Goal: Task Accomplishment & Management: Use online tool/utility

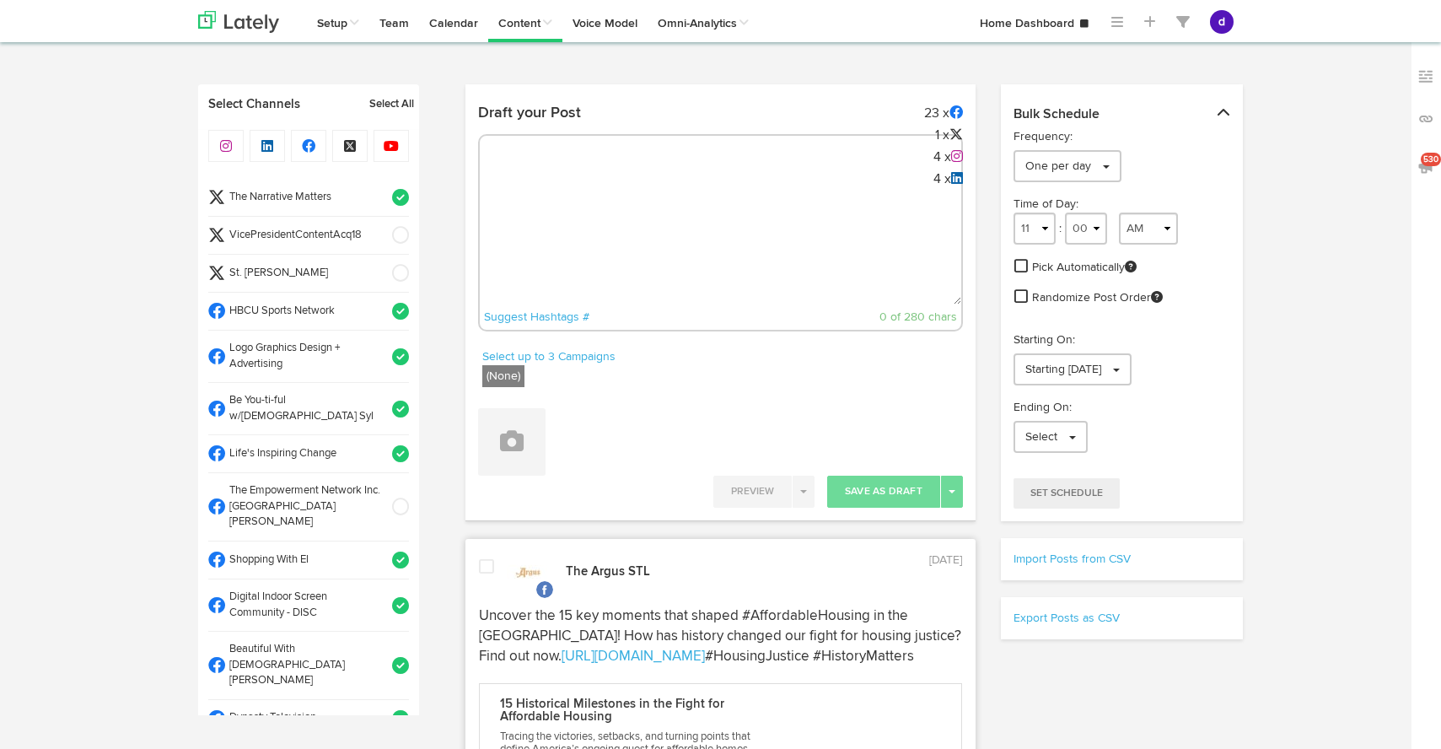
select select "12"
select select "42"
select select "PM"
select select "11"
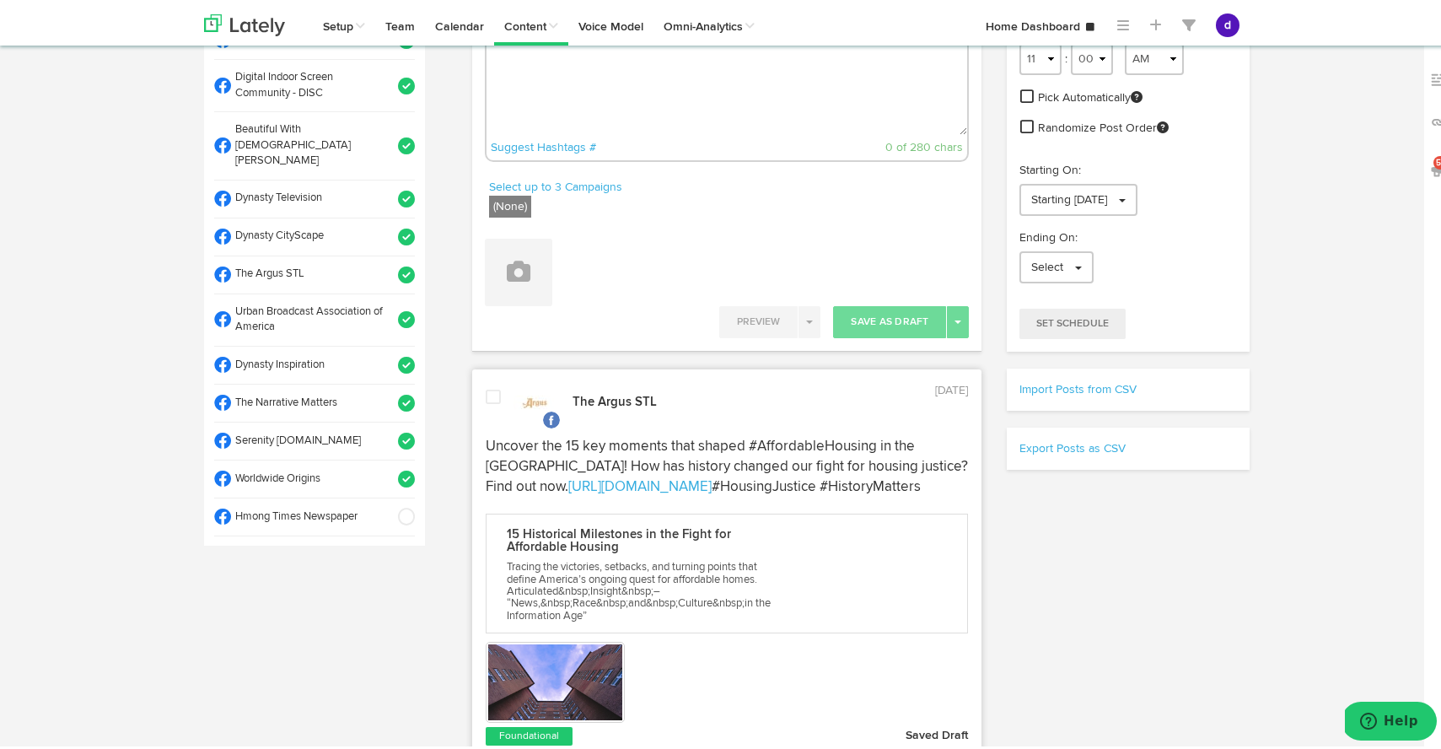
scroll to position [348, 0]
click at [390, 469] on span at bounding box center [401, 477] width 28 height 17
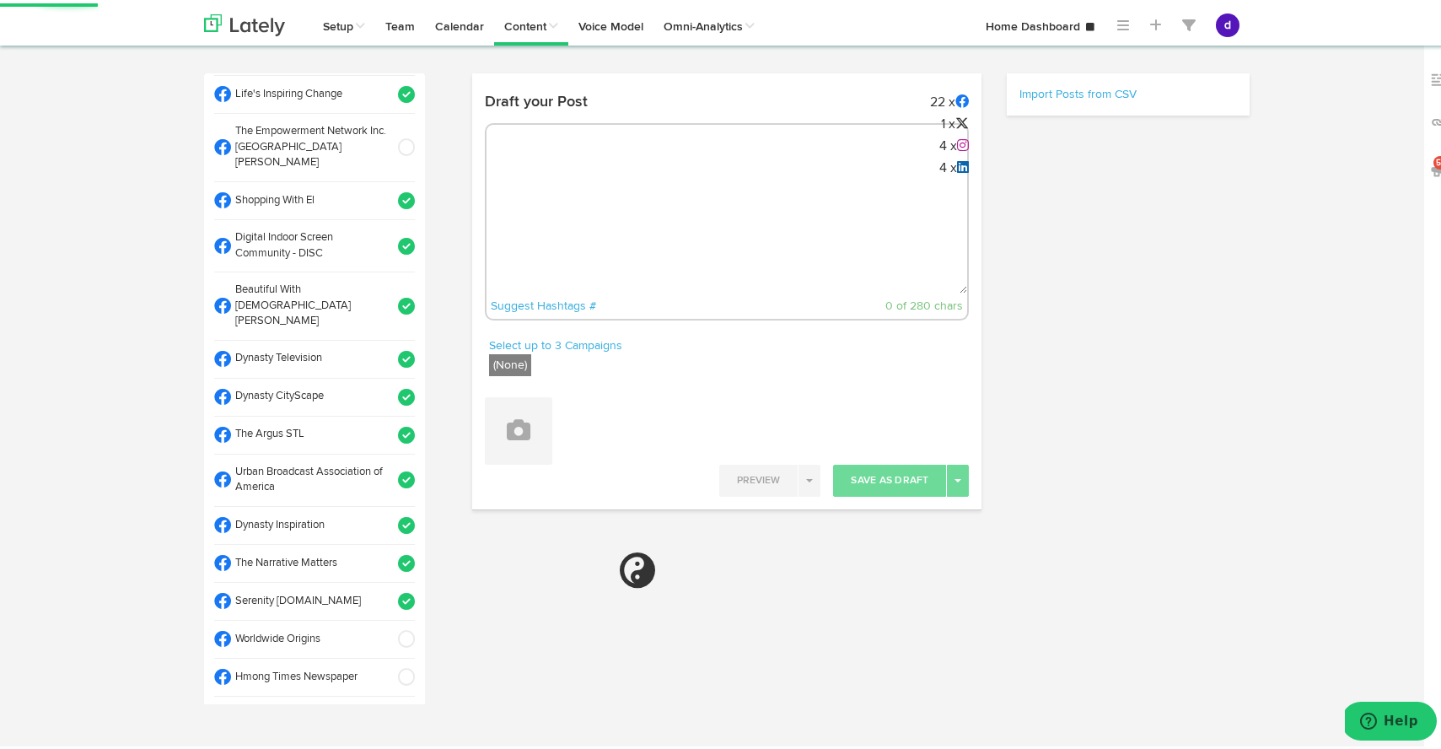
scroll to position [0, 0]
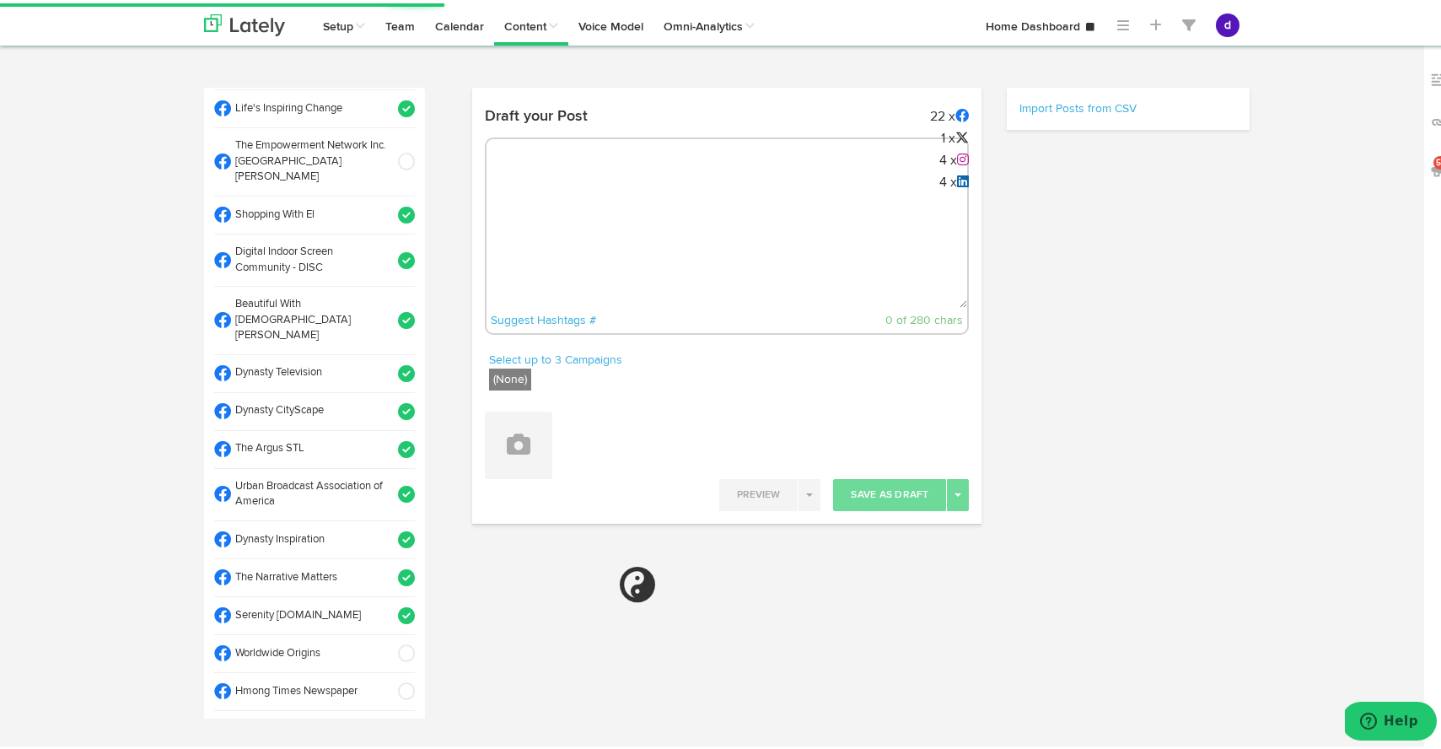
click at [694, 204] on textarea at bounding box center [726, 248] width 481 height 111
paste textarea "ARGUS News. Now. E News [DATE] 🕊️ From faith-based initiatives to environmental…"
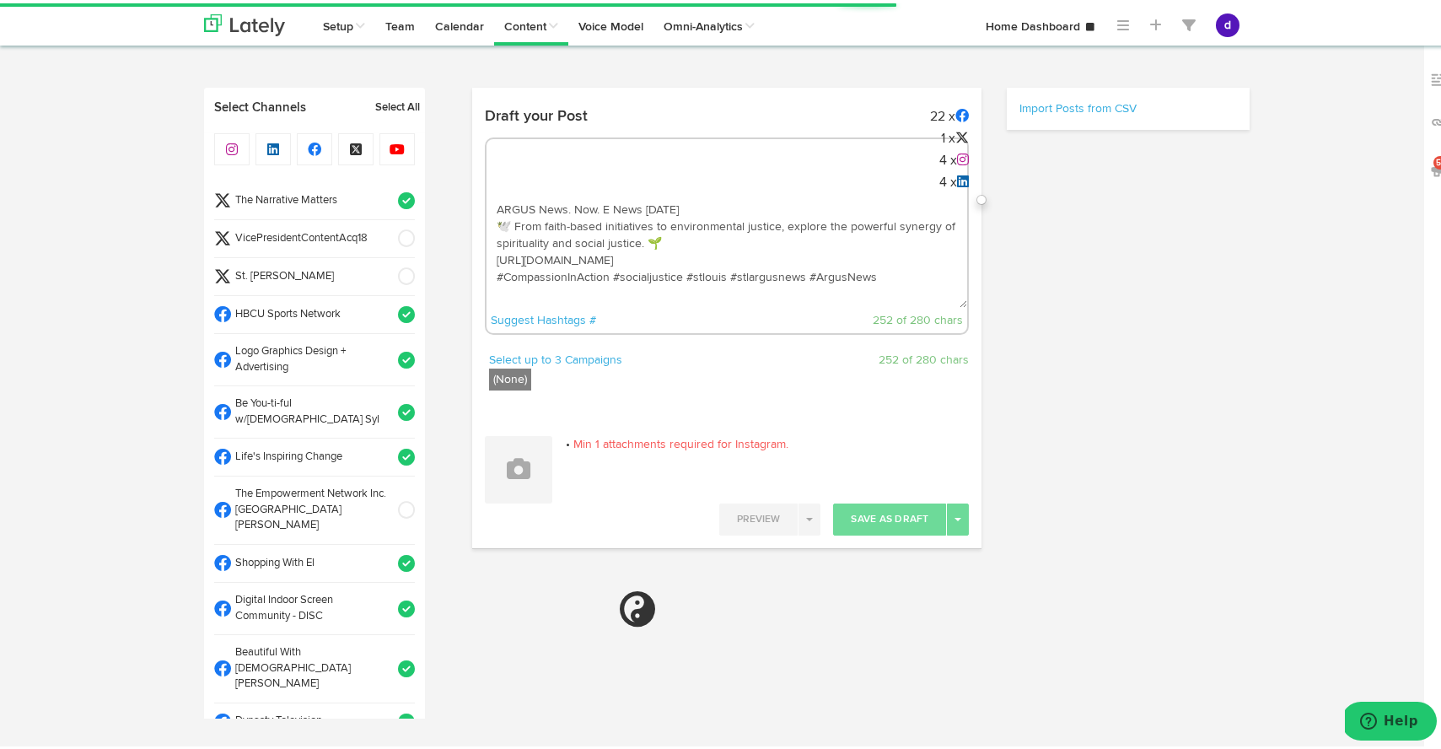
type textarea "ARGUS News. Now. E News [DATE] 🕊️ From faith-based initiatives to environmental…"
click at [387, 235] on span at bounding box center [401, 235] width 28 height 17
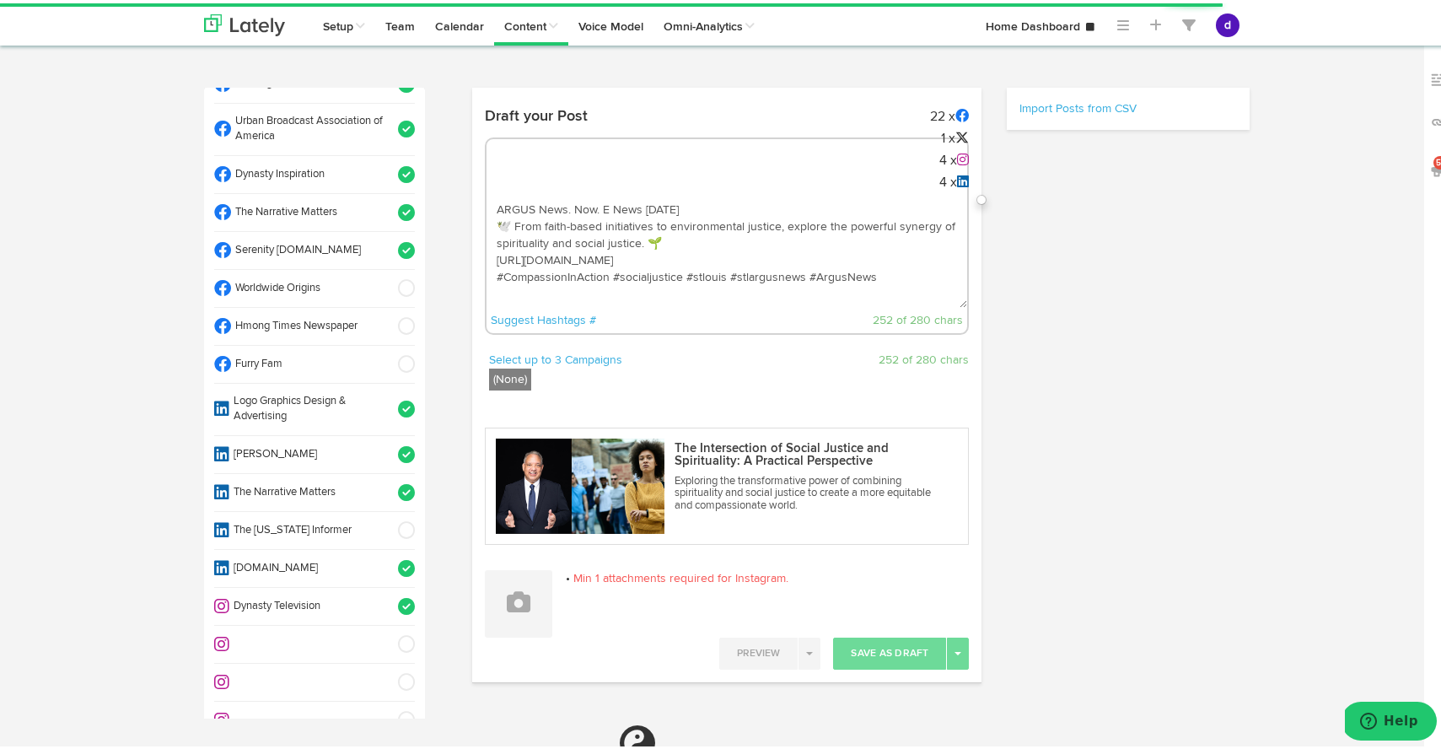
scroll to position [712, 0]
select select "11"
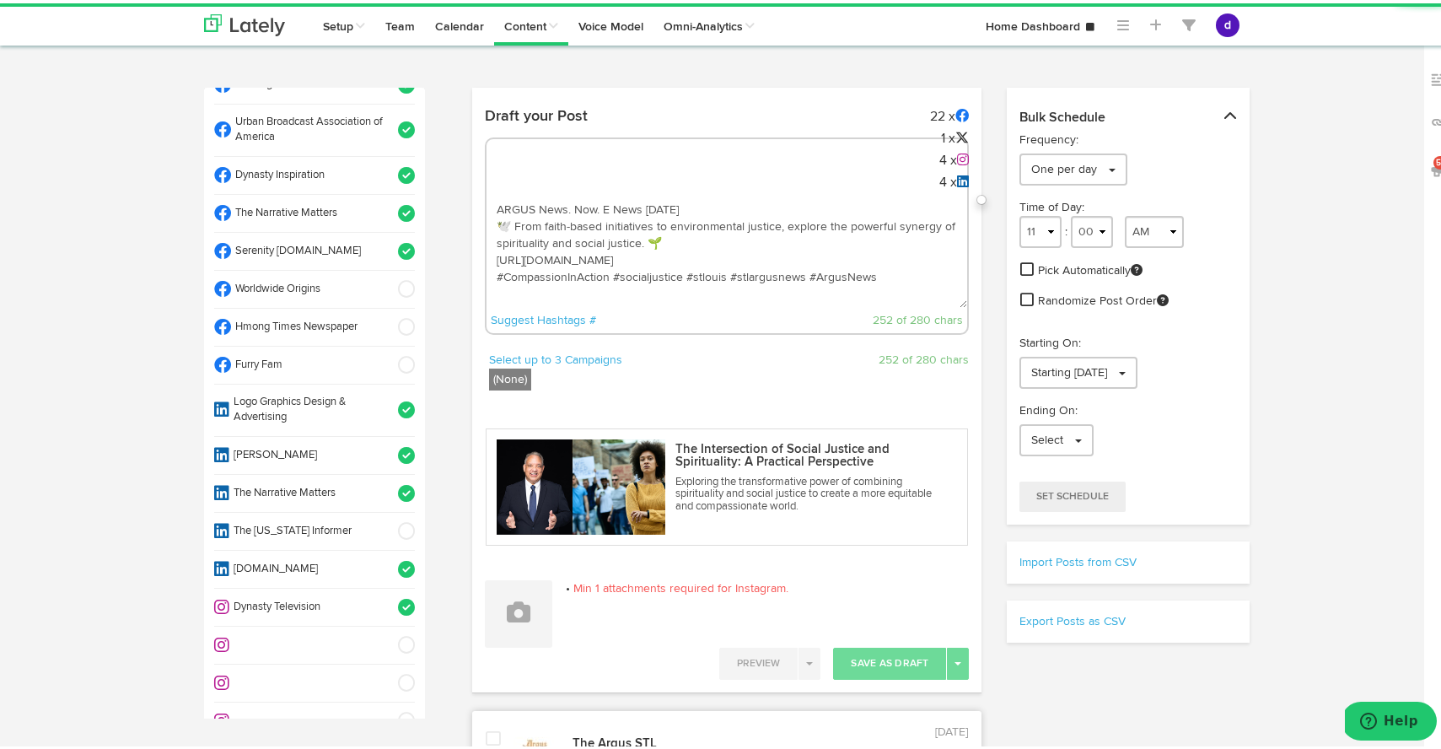
scroll to position [935, 0]
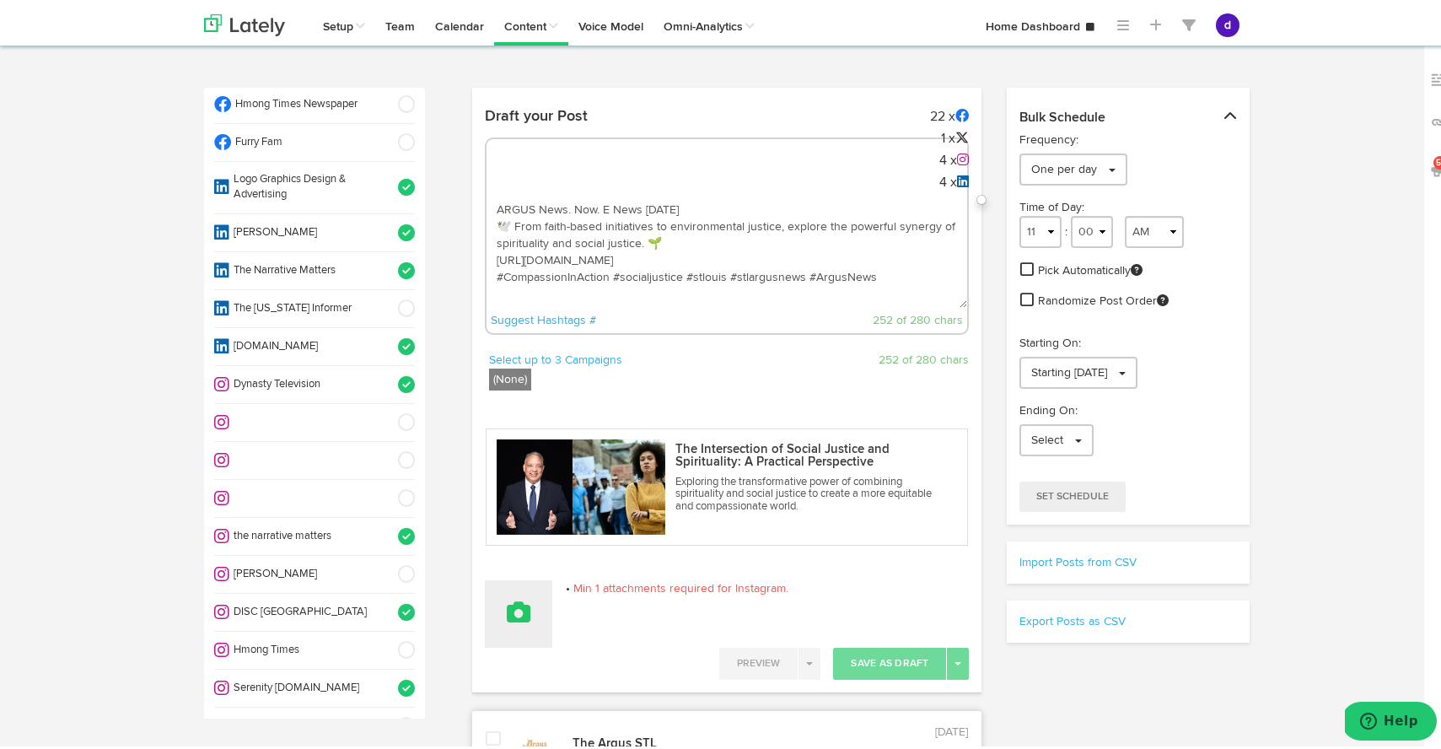
click at [519, 603] on icon at bounding box center [519, 609] width 24 height 24
click at [572, 719] on link "Upload Images" at bounding box center [565, 720] width 159 height 27
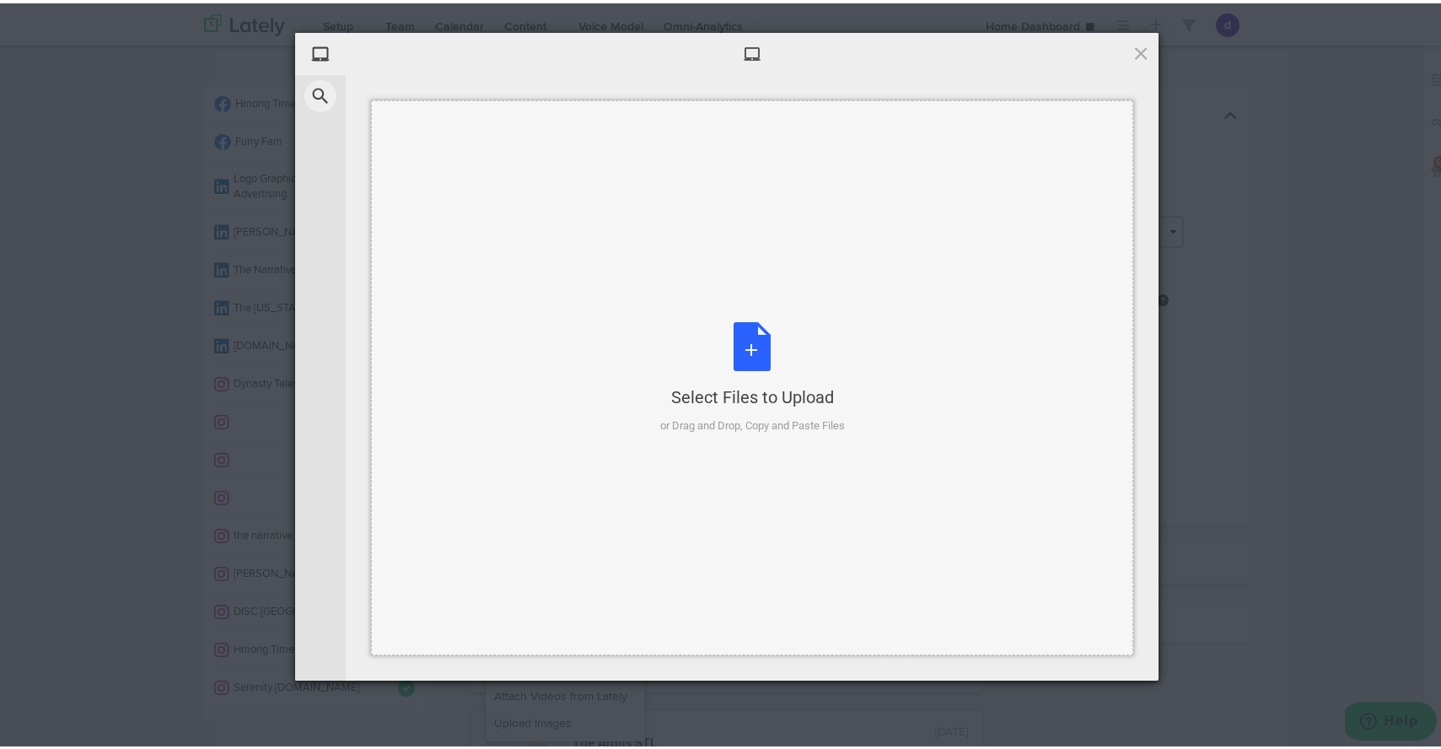
click at [727, 352] on div "Select Files to Upload or Drag and Drop, Copy and Paste Files" at bounding box center [752, 375] width 185 height 112
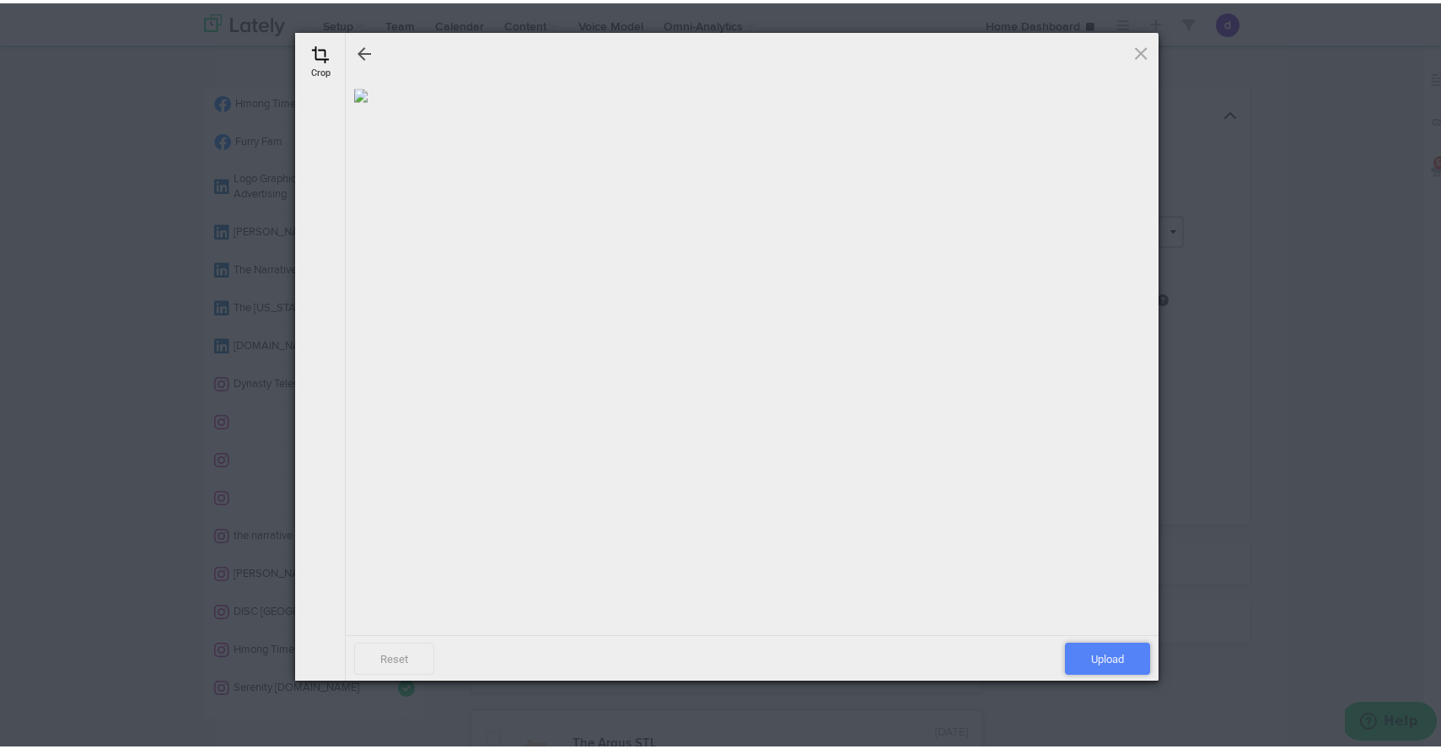
click at [1119, 649] on span "Upload" at bounding box center [1107, 655] width 85 height 32
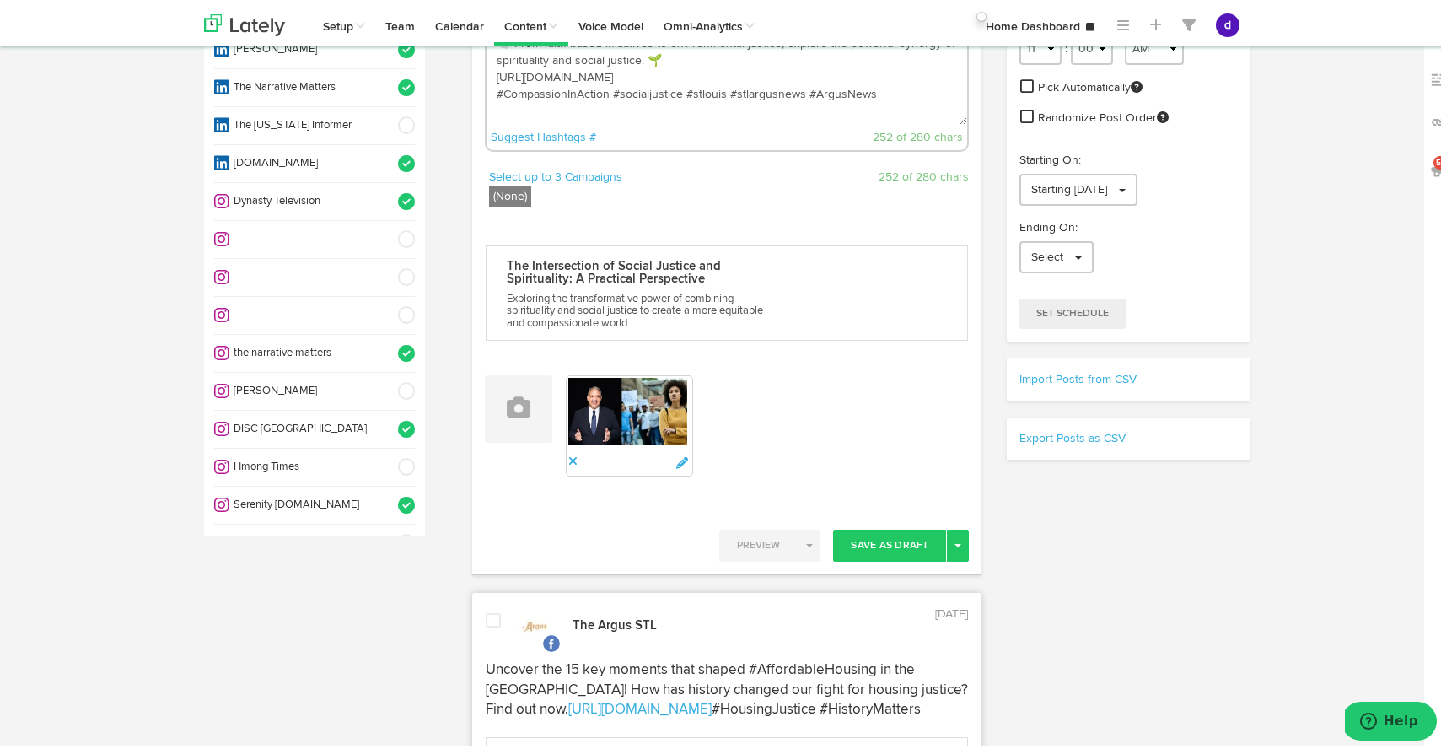
scroll to position [198, 0]
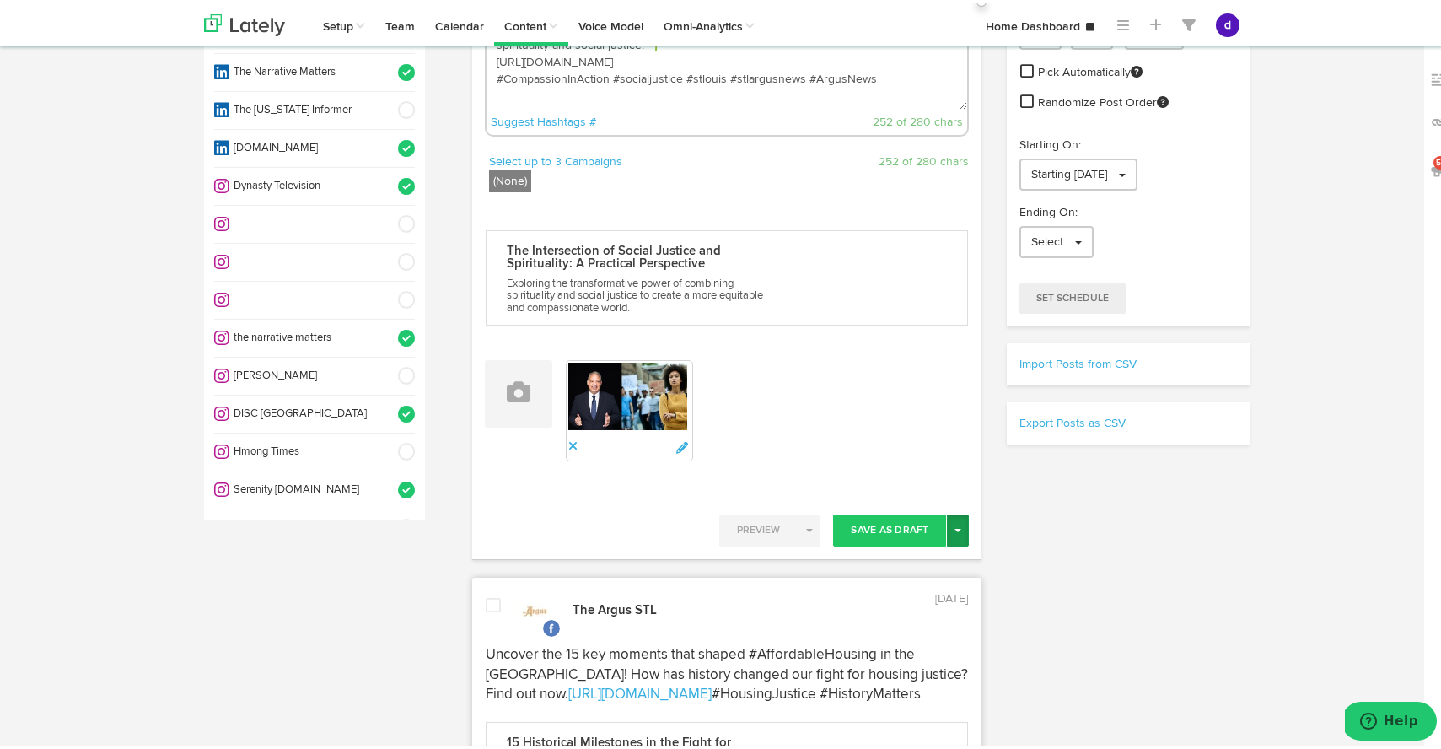
click at [960, 524] on button "Toggle Dropdown" at bounding box center [958, 527] width 22 height 32
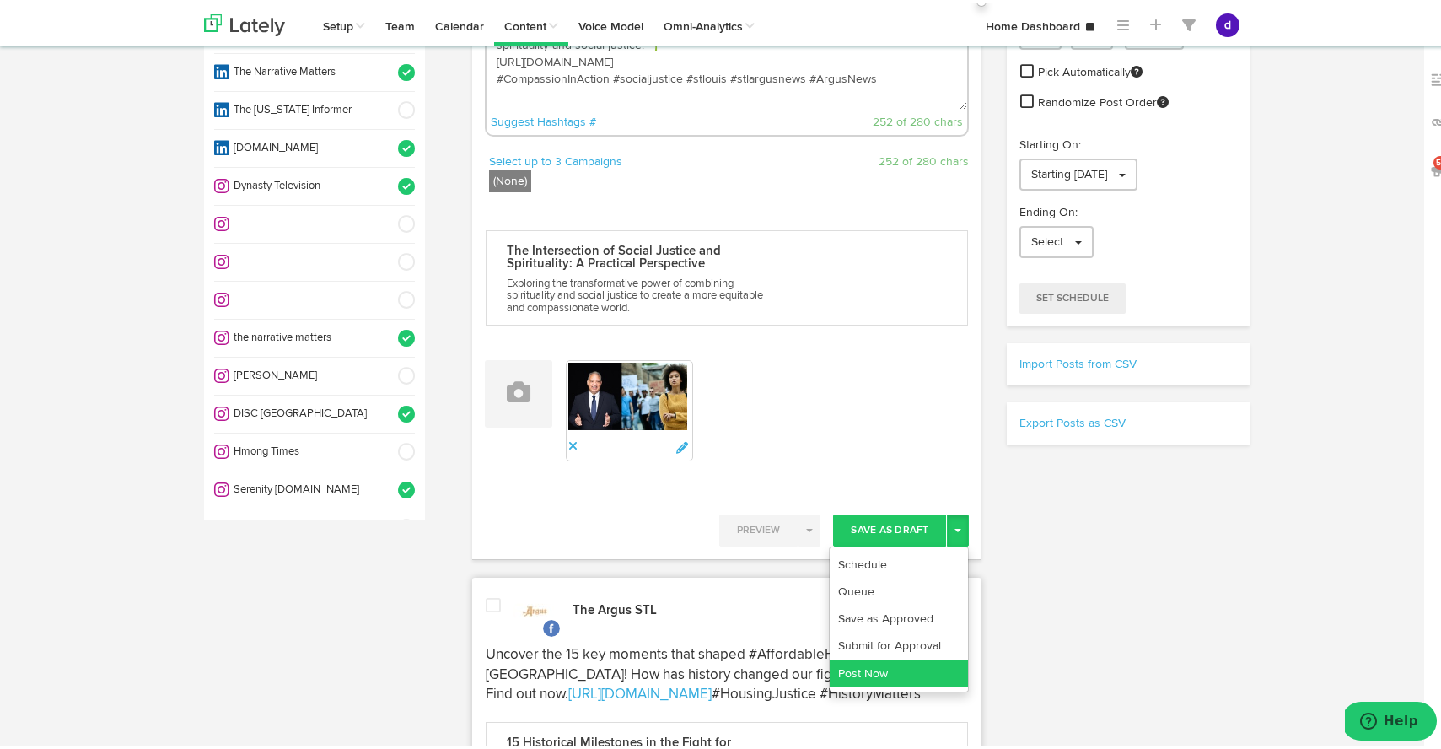
click at [887, 667] on link "Post Now" at bounding box center [899, 670] width 138 height 27
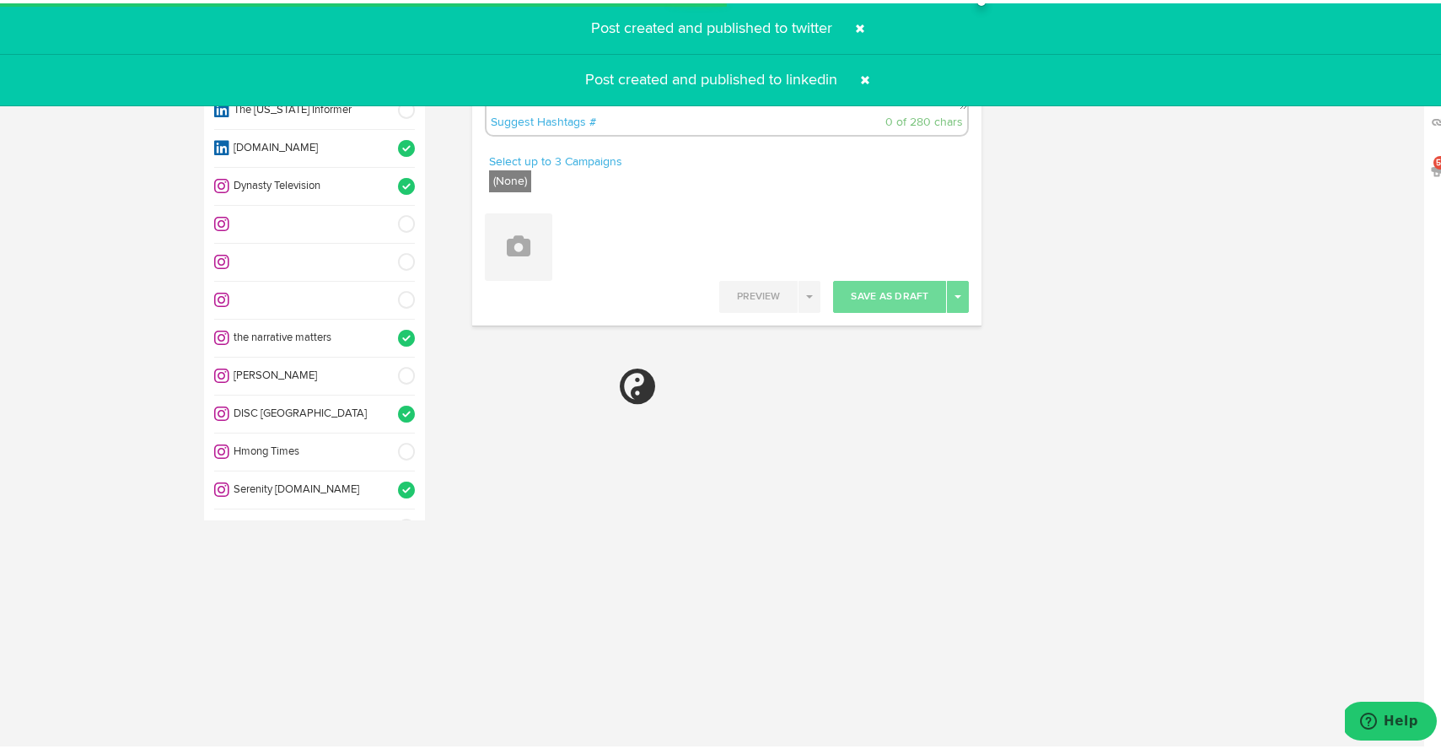
select select "11"
